Goal: Transaction & Acquisition: Book appointment/travel/reservation

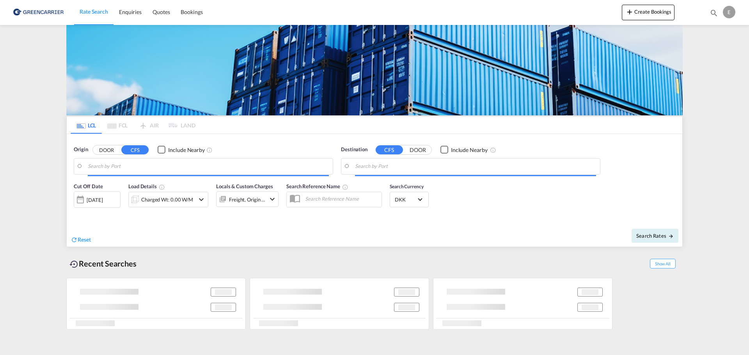
type input "DK-5000, Odense C"
type input "[GEOGRAPHIC_DATA], INAMD"
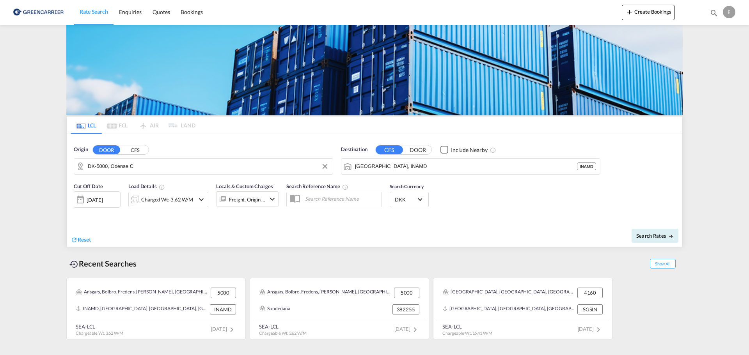
click at [279, 159] on md-input-container "DK-5000, Odense C" at bounding box center [203, 167] width 259 height 16
drag, startPoint x: 112, startPoint y: 181, endPoint x: 219, endPoint y: 184, distance: 107.3
click at [113, 181] on div "[GEOGRAPHIC_DATA] , 5700 [GEOGRAPHIC_DATA] [GEOGRAPHIC_DATA]-5700" at bounding box center [148, 187] width 148 height 23
type input "DK-5700, [GEOGRAPHIC_DATA]"
click at [427, 165] on input "[GEOGRAPHIC_DATA], INAMD" at bounding box center [475, 167] width 241 height 12
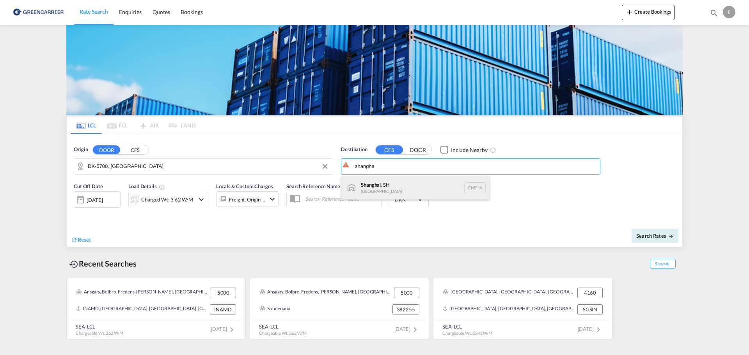
click at [382, 182] on div "Shangha i, SH [GEOGRAPHIC_DATA] [GEOGRAPHIC_DATA]" at bounding box center [415, 187] width 148 height 23
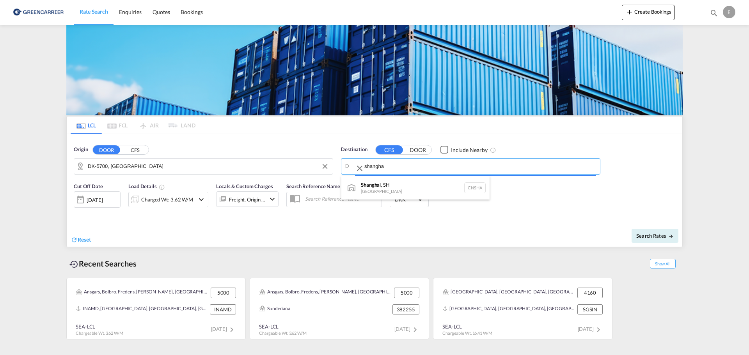
type input "[GEOGRAPHIC_DATA], SH, CNSHA"
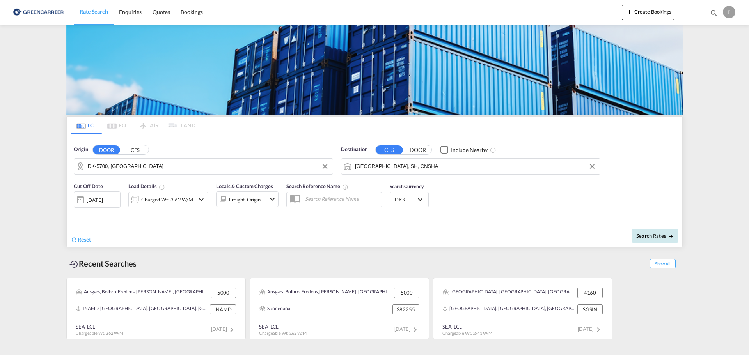
click at [653, 235] on span "Search Rates" at bounding box center [654, 236] width 37 height 6
type input "5700 to CNSHA / [DATE]"
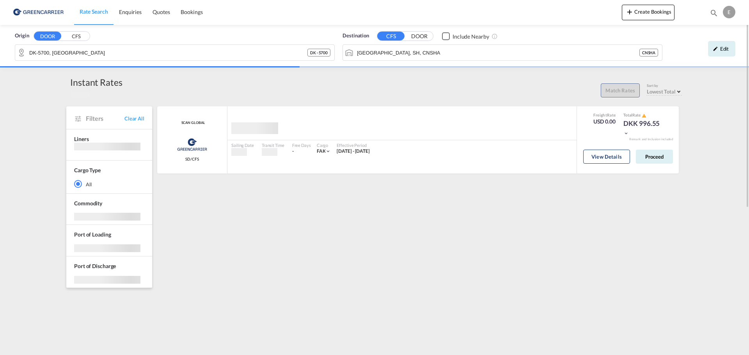
click at [84, 124] on div "Filters Clear All" at bounding box center [109, 118] width 86 height 22
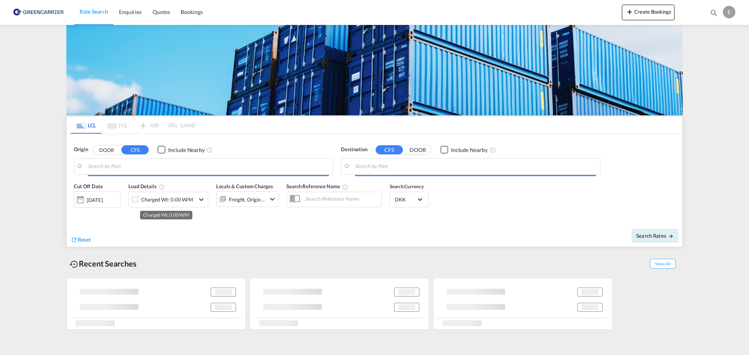
type input "DK-5700, [GEOGRAPHIC_DATA]"
type input "[GEOGRAPHIC_DATA], SH, CNSHA"
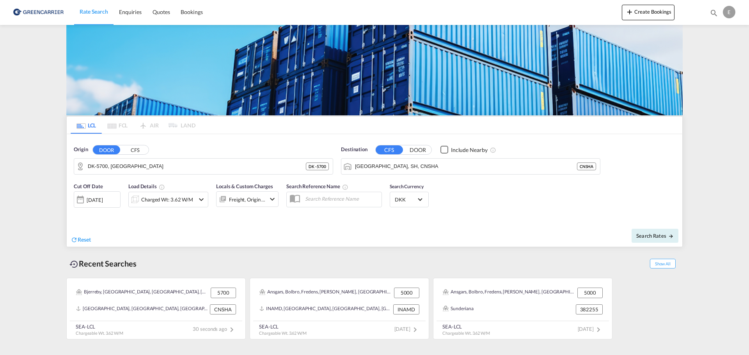
click at [105, 195] on div "[DATE]" at bounding box center [97, 200] width 47 height 16
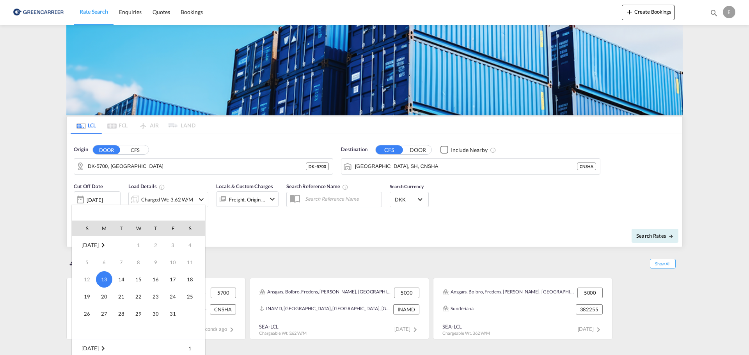
click at [148, 198] on div at bounding box center [374, 177] width 749 height 355
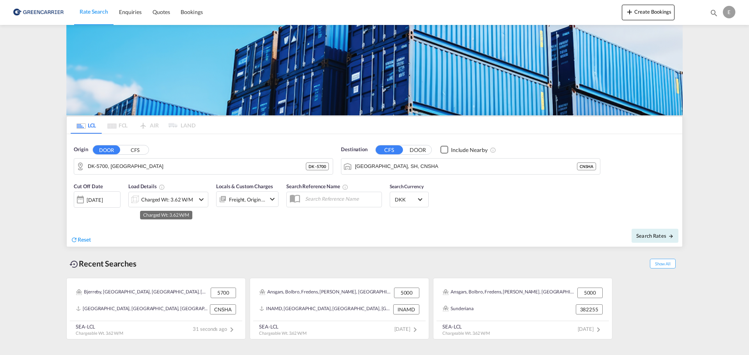
click at [166, 198] on div "Charged Wt: 3.62 W/M" at bounding box center [167, 199] width 52 height 11
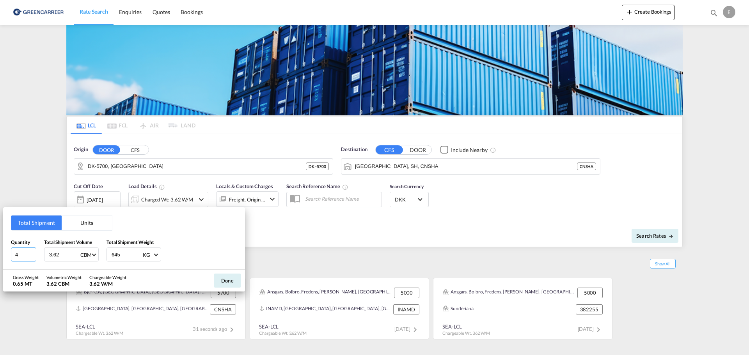
drag, startPoint x: 21, startPoint y: 254, endPoint x: -27, endPoint y: 251, distance: 48.5
click at [0, 251] on html "Rate Search Enquiries Quotes Bookings Rate Search Enquiries" at bounding box center [374, 177] width 749 height 355
type input "9"
type input "12.696"
type input "2074"
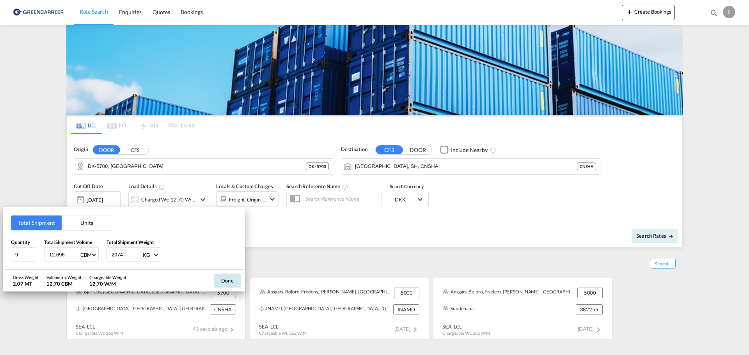
click at [233, 274] on button "Done" at bounding box center [227, 281] width 27 height 14
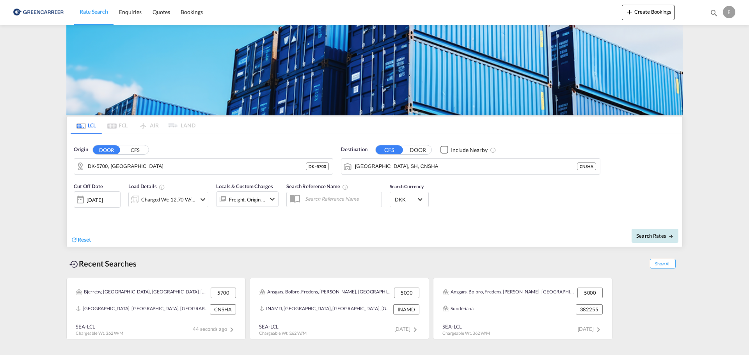
click at [656, 238] on span "Search Rates" at bounding box center [654, 236] width 37 height 6
type input "5700 to CNSHA / [DATE]"
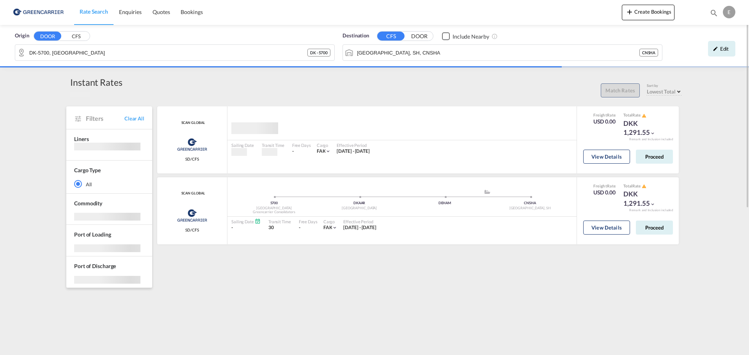
drag, startPoint x: 416, startPoint y: 169, endPoint x: 203, endPoint y: 105, distance: 221.9
click at [216, 108] on div "SCAN GLOBAL Greencarrier Consolidators SD/CFS added by you Sailing Date - Trans…" at bounding box center [418, 140] width 522 height 67
click at [197, 100] on div "rates loading SCAN GLOBAL Greencarrier Consolidators SD/CFS added by you Sailin…" at bounding box center [419, 352] width 527 height 506
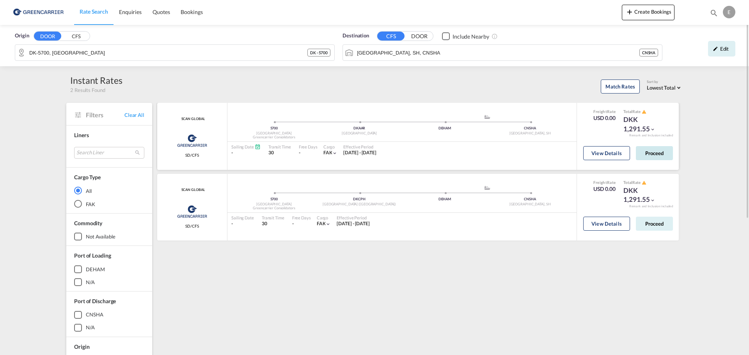
click at [652, 147] on button "Proceed" at bounding box center [654, 153] width 37 height 14
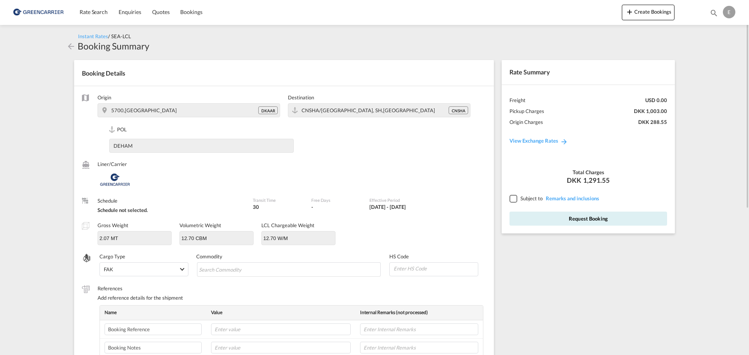
click at [515, 197] on div at bounding box center [513, 198] width 7 height 7
click at [551, 223] on button "Request Booking" at bounding box center [589, 219] width 158 height 14
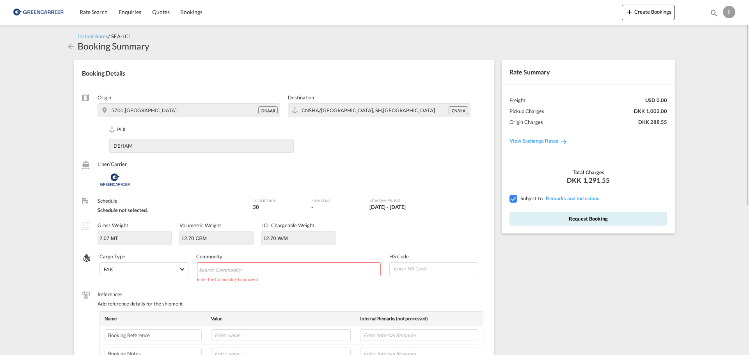
click at [250, 274] on input "Chips input." at bounding box center [234, 270] width 71 height 12
click at [233, 271] on input "Chips input." at bounding box center [234, 270] width 71 height 12
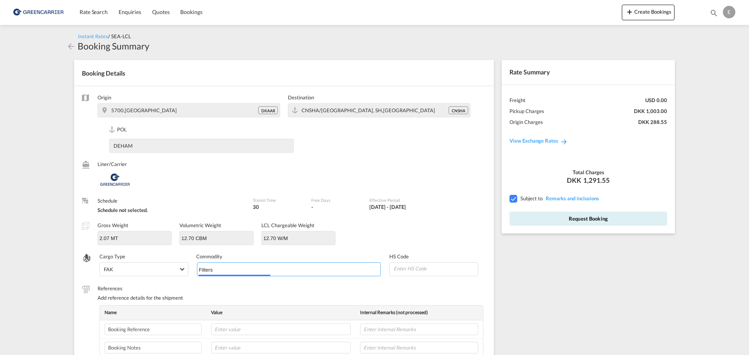
type input "Filters"
click at [429, 272] on input at bounding box center [435, 269] width 85 height 12
paste input "70071190"
type input "70071190"
click at [590, 226] on button "Request Booking" at bounding box center [589, 219] width 158 height 14
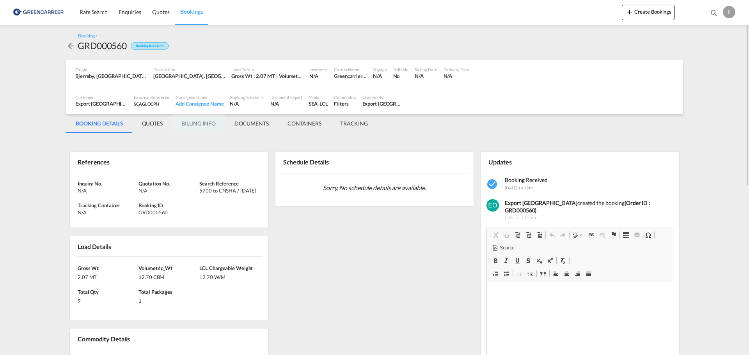
click at [198, 124] on md-tab-item "BILLING INFO" at bounding box center [198, 123] width 53 height 19
